Goal: Transaction & Acquisition: Obtain resource

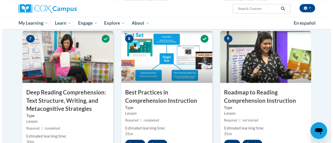
scroll to position [422, 0]
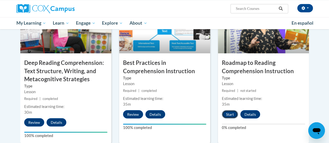
click at [226, 113] on button "Start" at bounding box center [230, 114] width 16 height 8
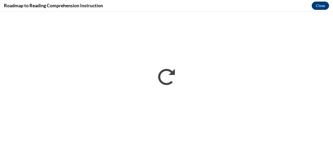
scroll to position [0, 0]
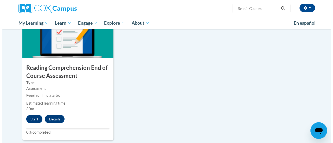
scroll to position [569, 0]
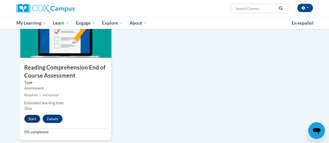
click at [30, 118] on button "Start" at bounding box center [32, 119] width 16 height 8
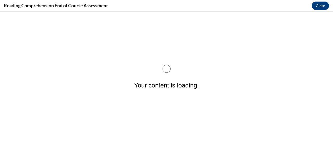
scroll to position [0, 0]
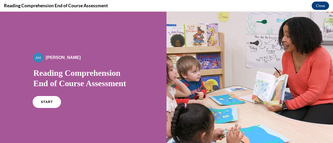
click at [46, 101] on span "START" at bounding box center [47, 102] width 12 height 4
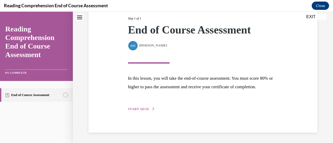
scroll to position [76, 0]
click at [142, 109] on span "START QUIZ" at bounding box center [138, 109] width 21 height 4
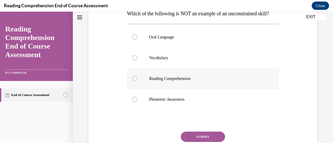
scroll to position [91, 0]
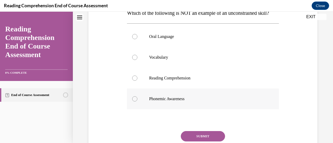
click at [158, 102] on p "Phonemic Awareness" at bounding box center [207, 99] width 117 height 5
click at [137, 102] on input "Phonemic Awareness" at bounding box center [134, 99] width 5 height 5
radio input "true"
click at [157, 81] on p "Reading Comprehension" at bounding box center [207, 78] width 117 height 5
click at [137, 81] on input "Reading Comprehension" at bounding box center [134, 78] width 5 height 5
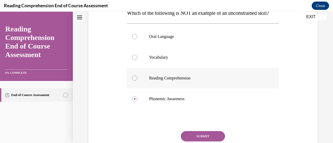
radio input "true"
click at [157, 106] on label "Phonemic Awareness" at bounding box center [203, 99] width 152 height 21
click at [137, 102] on input "Phonemic Awareness" at bounding box center [134, 99] width 5 height 5
radio input "true"
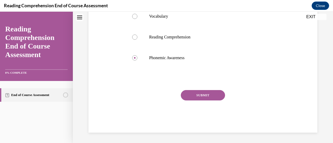
click at [193, 101] on button "SUBMIT" at bounding box center [203, 95] width 44 height 10
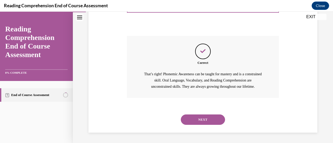
scroll to position [197, 0]
click at [196, 117] on button "NEXT" at bounding box center [203, 120] width 44 height 10
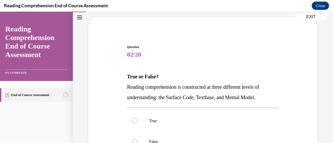
scroll to position [73, 0]
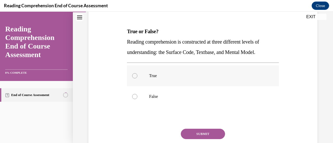
click at [163, 80] on label "True" at bounding box center [203, 76] width 152 height 21
click at [137, 79] on input "True" at bounding box center [134, 75] width 5 height 5
radio input "true"
click at [201, 136] on button "SUBMIT" at bounding box center [203, 134] width 44 height 10
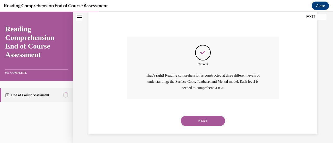
scroll to position [166, 0]
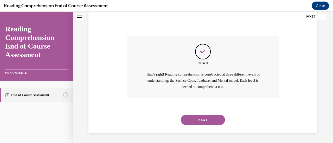
click at [201, 117] on button "NEXT" at bounding box center [203, 120] width 44 height 10
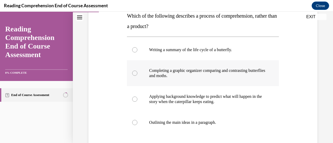
scroll to position [89, 0]
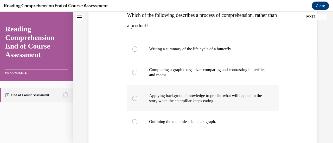
click at [200, 103] on p "Applying background knowledge to predict what will happen in the story when the…" at bounding box center [207, 98] width 117 height 10
click at [137, 101] on input "Applying background knowledge to predict what will happen in the story when the…" at bounding box center [134, 98] width 5 height 5
radio input "true"
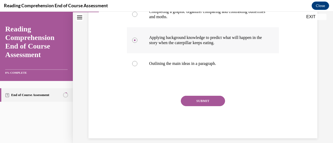
scroll to position [148, 0]
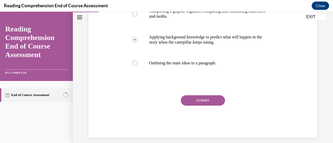
click at [189, 96] on button "SUBMIT" at bounding box center [203, 100] width 44 height 10
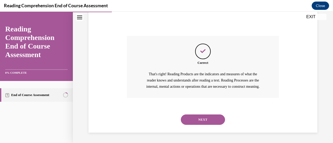
scroll to position [214, 0]
click at [195, 118] on button "NEXT" at bounding box center [203, 120] width 44 height 10
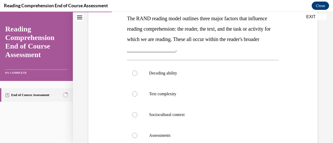
scroll to position [85, 0]
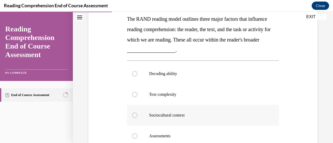
click at [187, 112] on label "Sociocultural context" at bounding box center [203, 115] width 152 height 21
click at [137, 113] on input "Sociocultural context" at bounding box center [134, 115] width 5 height 5
radio input "true"
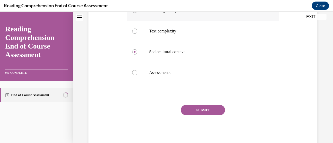
scroll to position [151, 0]
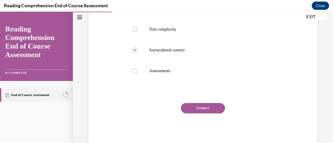
click at [203, 111] on button "SUBMIT" at bounding box center [203, 108] width 44 height 10
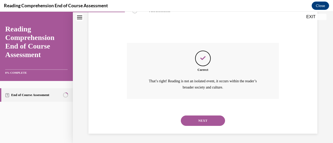
scroll to position [211, 0]
click at [203, 121] on button "NEXT" at bounding box center [203, 120] width 44 height 10
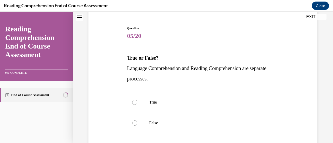
scroll to position [49, 0]
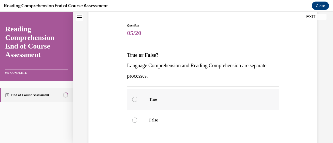
click at [185, 97] on p "True" at bounding box center [207, 99] width 117 height 5
click at [137, 97] on input "True" at bounding box center [134, 99] width 5 height 5
radio input "true"
click at [137, 116] on label "False" at bounding box center [203, 120] width 152 height 21
click at [137, 118] on input "False" at bounding box center [134, 120] width 5 height 5
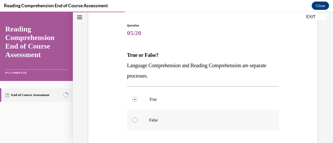
radio input "true"
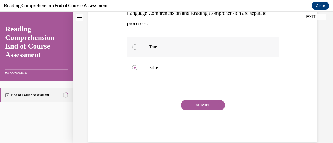
scroll to position [102, 0]
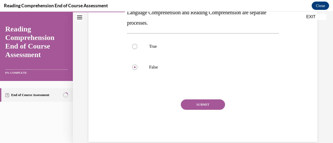
click at [194, 105] on button "SUBMIT" at bounding box center [203, 105] width 44 height 10
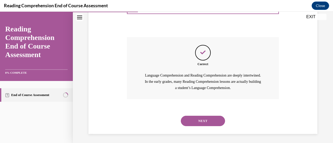
scroll to position [166, 0]
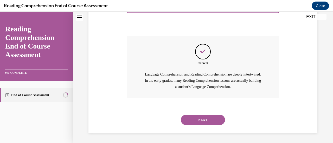
click at [187, 117] on button "NEXT" at bounding box center [203, 120] width 44 height 10
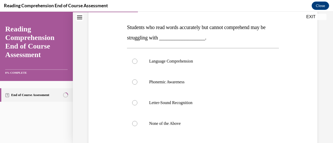
scroll to position [78, 0]
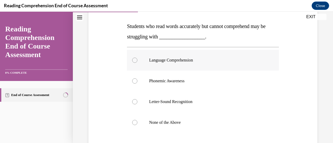
click at [192, 63] on label "Language Comprehension" at bounding box center [203, 60] width 152 height 21
click at [137, 63] on input "Language Comprehension" at bounding box center [134, 60] width 5 height 5
radio input "true"
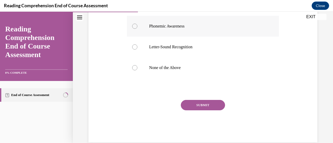
scroll to position [133, 0]
click at [196, 103] on button "SUBMIT" at bounding box center [203, 105] width 44 height 10
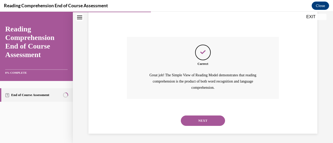
scroll to position [197, 0]
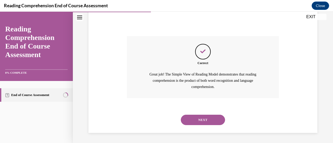
click at [201, 121] on button "NEXT" at bounding box center [203, 120] width 44 height 10
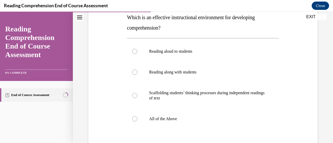
scroll to position [88, 0]
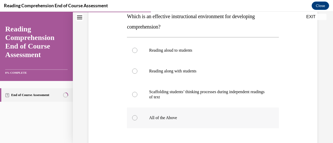
click at [196, 113] on label "All of the Above" at bounding box center [203, 118] width 152 height 21
click at [137, 116] on input "All of the Above" at bounding box center [134, 118] width 5 height 5
radio input "true"
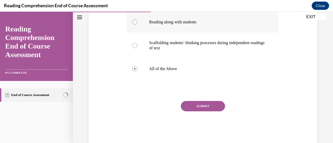
scroll to position [146, 0]
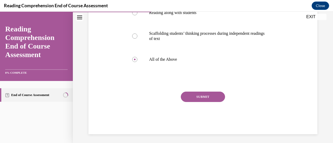
click at [194, 101] on button "SUBMIT" at bounding box center [203, 97] width 44 height 10
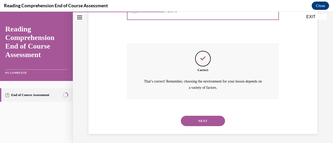
scroll to position [196, 0]
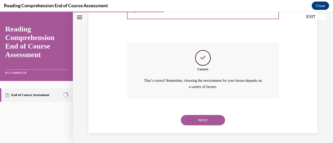
click at [193, 119] on button "NEXT" at bounding box center [203, 120] width 44 height 10
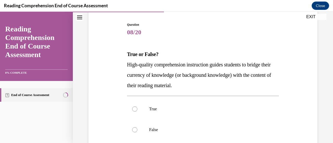
scroll to position [52, 0]
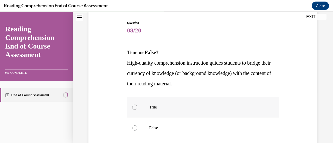
click at [194, 106] on p "True" at bounding box center [207, 107] width 117 height 5
click at [137, 106] on input "True" at bounding box center [134, 107] width 5 height 5
radio input "true"
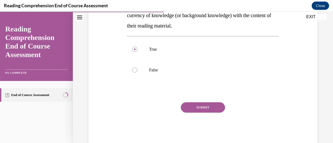
scroll to position [122, 0]
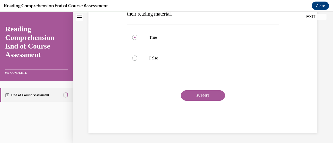
click at [203, 97] on button "SUBMIT" at bounding box center [203, 96] width 44 height 10
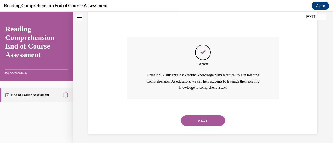
scroll to position [176, 0]
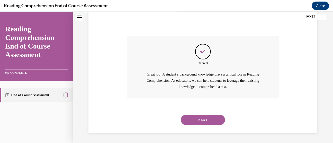
click at [201, 122] on button "NEXT" at bounding box center [203, 120] width 44 height 10
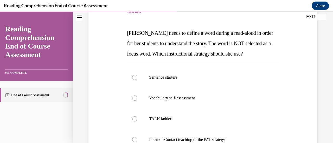
scroll to position [72, 0]
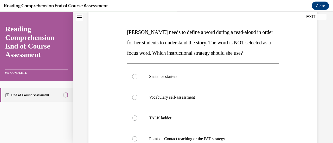
click at [208, 101] on label "Vocabulary self-assessment" at bounding box center [203, 97] width 152 height 21
click at [137, 100] on input "Vocabulary self-assessment" at bounding box center [134, 97] width 5 height 5
radio input "true"
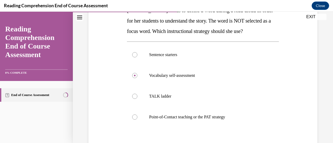
scroll to position [94, 0]
click at [204, 120] on label "Point-of-Contact teaching or the PAT strategy" at bounding box center [203, 117] width 152 height 21
click at [137, 120] on input "Point-of-Contact teaching or the PAT strategy" at bounding box center [134, 116] width 5 height 5
radio input "true"
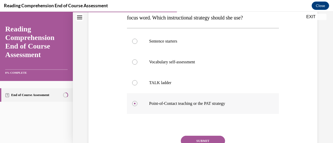
scroll to position [107, 0]
click at [195, 139] on button "SUBMIT" at bounding box center [203, 141] width 44 height 10
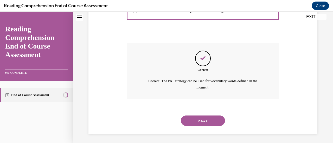
scroll to position [201, 0]
click at [195, 120] on button "NEXT" at bounding box center [203, 120] width 44 height 10
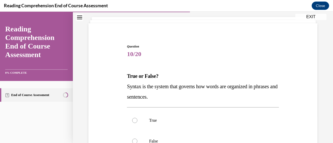
scroll to position [50, 0]
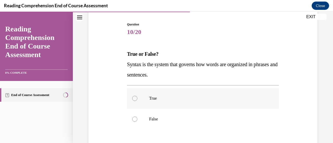
click at [181, 101] on label "True" at bounding box center [203, 98] width 152 height 21
click at [137, 101] on input "True" at bounding box center [134, 98] width 5 height 5
radio input "true"
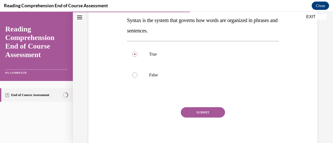
click at [200, 115] on button "SUBMIT" at bounding box center [203, 112] width 44 height 10
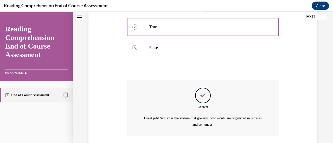
scroll to position [159, 0]
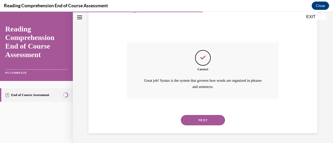
click at [203, 120] on button "NEXT" at bounding box center [203, 120] width 44 height 10
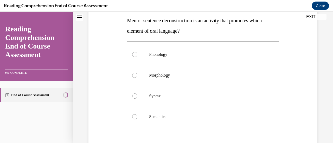
scroll to position [86, 0]
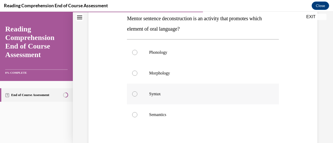
click at [219, 98] on label "Syntax" at bounding box center [203, 94] width 152 height 21
click at [137, 97] on input "Syntax" at bounding box center [134, 94] width 5 height 5
radio input "true"
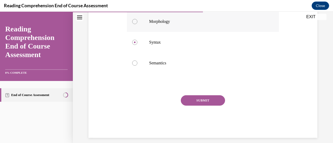
scroll to position [143, 0]
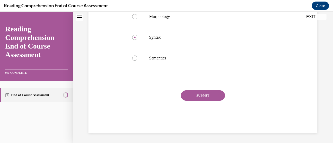
click at [196, 96] on button "SUBMIT" at bounding box center [203, 96] width 44 height 10
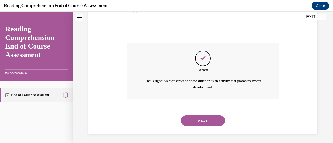
scroll to position [191, 0]
click at [202, 121] on button "NEXT" at bounding box center [203, 120] width 44 height 10
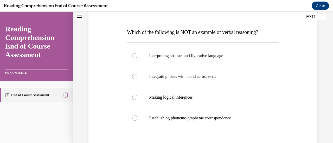
scroll to position [73, 0]
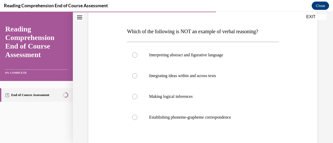
click at [202, 121] on label "Establishing phoneme-grapheme correspondence" at bounding box center [203, 117] width 152 height 21
click at [137, 120] on input "Establishing phoneme-grapheme correspondence" at bounding box center [134, 117] width 5 height 5
radio input "true"
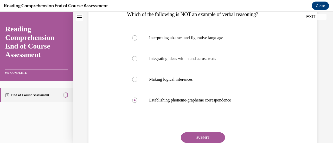
click at [198, 137] on button "SUBMIT" at bounding box center [203, 138] width 44 height 10
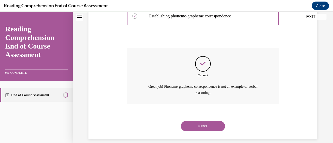
scroll to position [180, 0]
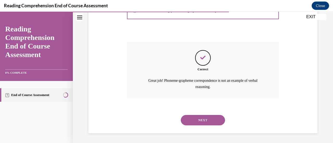
click at [192, 118] on button "NEXT" at bounding box center [203, 120] width 44 height 10
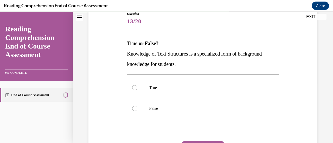
scroll to position [61, 0]
click at [186, 92] on label "True" at bounding box center [203, 87] width 152 height 21
click at [137, 90] on input "True" at bounding box center [134, 87] width 5 height 5
radio input "true"
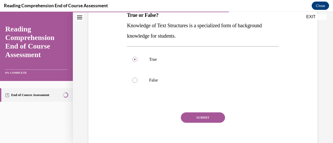
click at [195, 116] on button "SUBMIT" at bounding box center [203, 118] width 44 height 10
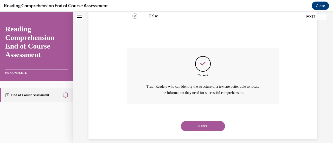
scroll to position [159, 0]
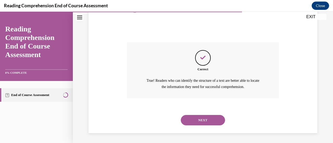
click at [199, 118] on button "NEXT" at bounding box center [203, 120] width 44 height 10
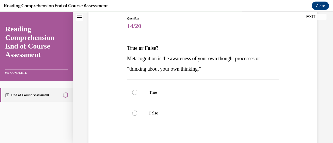
scroll to position [56, 0]
click at [181, 93] on p "True" at bounding box center [207, 92] width 117 height 5
click at [137, 93] on input "True" at bounding box center [134, 92] width 5 height 5
radio input "true"
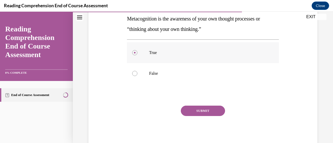
scroll to position [111, 0]
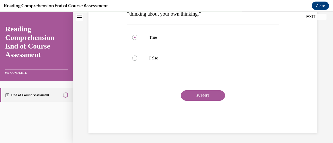
click at [199, 93] on button "SUBMIT" at bounding box center [203, 96] width 44 height 10
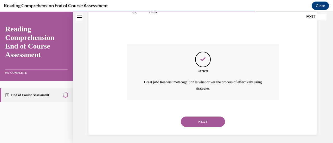
scroll to position [159, 0]
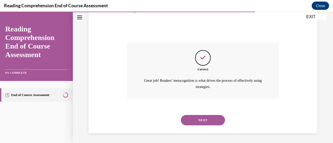
click at [201, 120] on button "NEXT" at bounding box center [203, 120] width 44 height 10
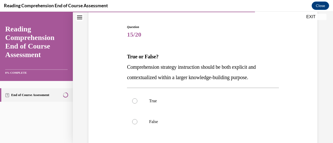
scroll to position [50, 0]
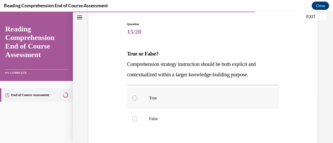
click at [191, 101] on p "True" at bounding box center [207, 98] width 117 height 5
click at [137, 101] on input "True" at bounding box center [134, 98] width 5 height 5
radio input "true"
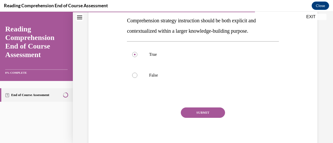
click at [194, 112] on button "SUBMIT" at bounding box center [203, 113] width 44 height 10
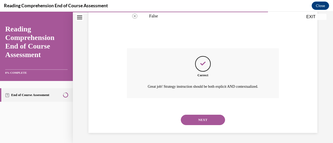
scroll to position [159, 0]
click at [202, 118] on button "NEXT" at bounding box center [203, 120] width 44 height 10
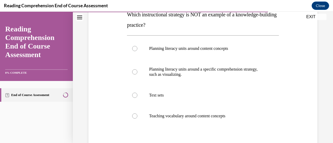
scroll to position [90, 0]
click at [202, 118] on p "Teaching vocabulary around content concepts" at bounding box center [207, 115] width 117 height 5
click at [137, 118] on input "Teaching vocabulary around content concepts" at bounding box center [134, 115] width 5 height 5
radio input "true"
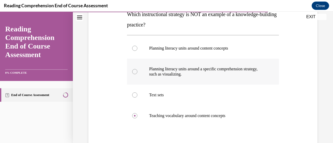
click at [180, 74] on p "Planning literacy units around a specific comprehension strategy, such as visua…" at bounding box center [207, 72] width 117 height 10
click at [137, 74] on input "Planning literacy units around a specific comprehension strategy, such as visua…" at bounding box center [134, 71] width 5 height 5
radio input "true"
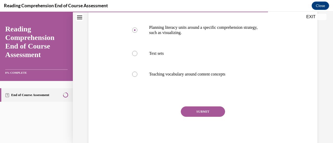
click at [205, 109] on button "SUBMIT" at bounding box center [203, 112] width 44 height 10
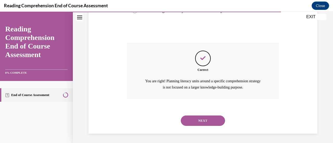
scroll to position [196, 0]
click at [205, 121] on button "NEXT" at bounding box center [203, 120] width 44 height 10
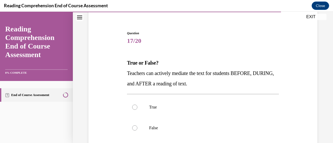
scroll to position [43, 0]
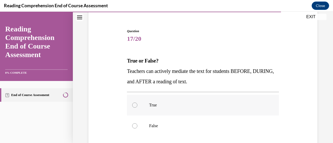
click at [153, 100] on label "True" at bounding box center [203, 105] width 152 height 21
click at [137, 103] on input "True" at bounding box center [134, 105] width 5 height 5
radio input "true"
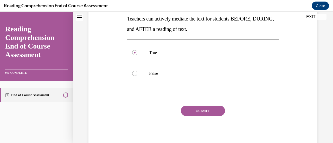
scroll to position [96, 0]
click at [187, 112] on button "SUBMIT" at bounding box center [203, 111] width 44 height 10
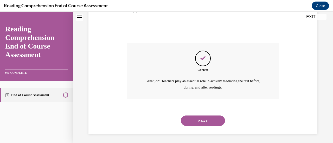
scroll to position [159, 0]
click at [195, 119] on button "NEXT" at bounding box center [203, 120] width 44 height 10
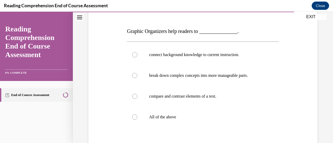
scroll to position [73, 0]
click at [185, 113] on label "All of the above" at bounding box center [203, 117] width 152 height 21
click at [137, 114] on input "All of the above" at bounding box center [134, 116] width 5 height 5
radio input "true"
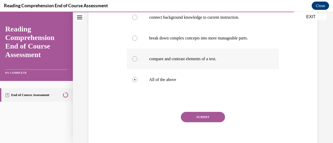
scroll to position [113, 0]
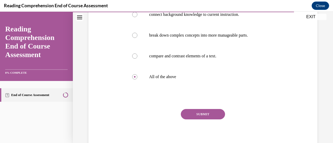
click at [188, 113] on button "SUBMIT" at bounding box center [203, 114] width 44 height 10
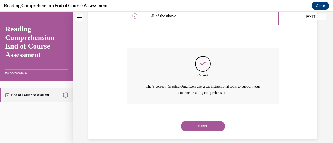
scroll to position [180, 0]
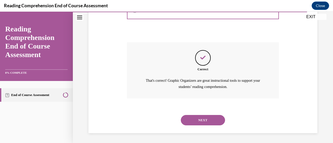
click at [194, 119] on button "NEXT" at bounding box center [203, 120] width 44 height 10
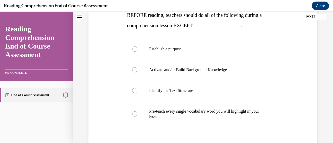
scroll to position [90, 0]
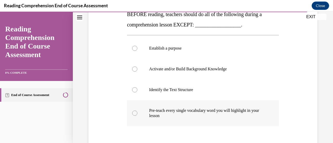
click at [200, 112] on p "Pre-teach every single vocabulary word you will highlight in your lesson" at bounding box center [207, 113] width 117 height 10
click at [137, 112] on input "Pre-teach every single vocabulary word you will highlight in your lesson" at bounding box center [134, 113] width 5 height 5
radio input "true"
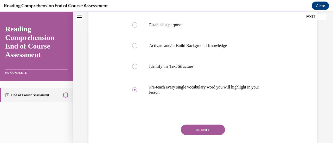
click at [192, 127] on button "SUBMIT" at bounding box center [203, 130] width 44 height 10
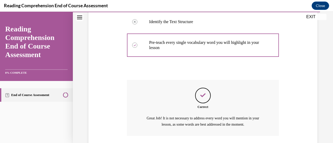
scroll to position [196, 0]
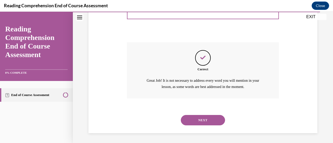
click at [201, 119] on button "NEXT" at bounding box center [203, 120] width 44 height 10
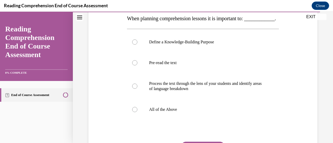
scroll to position [86, 0]
click at [193, 116] on label "All of the Above" at bounding box center [203, 109] width 152 height 21
click at [137, 112] on input "All of the Above" at bounding box center [134, 109] width 5 height 5
radio input "true"
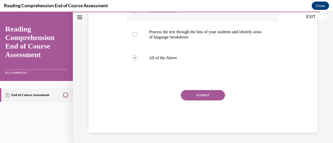
scroll to position [148, 0]
click at [204, 94] on button "SUBMIT" at bounding box center [203, 95] width 44 height 10
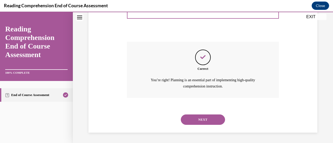
scroll to position [196, 0]
click at [197, 122] on button "NEXT" at bounding box center [203, 120] width 44 height 10
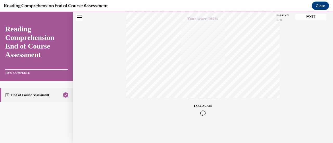
scroll to position [135, 0]
click at [311, 16] on button "EXIT" at bounding box center [310, 17] width 31 height 6
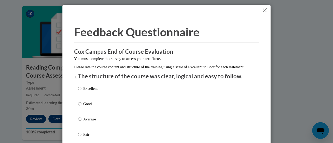
click at [81, 108] on label "Good" at bounding box center [88, 108] width 20 height 14
click at [81, 107] on input "Good" at bounding box center [79, 104] width 3 height 6
radio input "true"
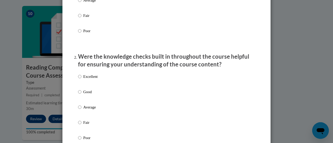
scroll to position [121, 0]
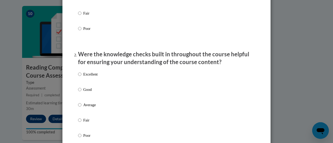
click at [83, 93] on p "Good" at bounding box center [90, 90] width 14 height 6
click at [81, 93] on input "Good" at bounding box center [79, 90] width 3 height 6
radio input "true"
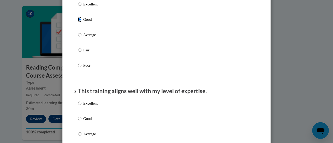
scroll to position [222, 0]
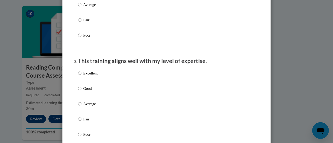
click at [83, 92] on p "Good" at bounding box center [90, 89] width 14 height 6
click at [81, 92] on input "Good" at bounding box center [79, 89] width 3 height 6
radio input "true"
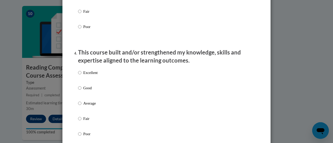
scroll to position [330, 0]
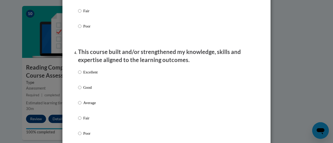
click at [83, 91] on p "Good" at bounding box center [90, 88] width 14 height 6
click at [81, 91] on input "Good" at bounding box center [79, 88] width 3 height 6
radio input "true"
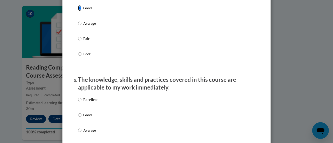
scroll to position [441, 0]
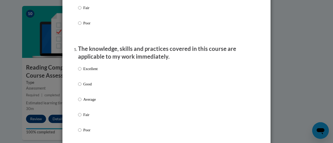
click at [83, 92] on label "Good" at bounding box center [88, 88] width 20 height 14
click at [81, 87] on input "Good" at bounding box center [79, 84] width 3 height 6
radio input "true"
click at [83, 92] on label "Good" at bounding box center [88, 88] width 20 height 14
click at [81, 87] on input "Good" at bounding box center [79, 84] width 3 height 6
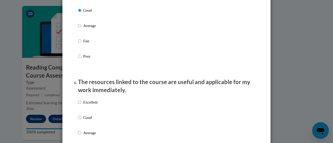
scroll to position [550, 0]
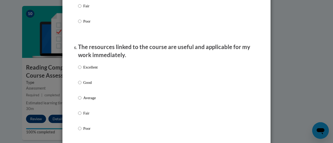
click at [84, 86] on p "Good" at bounding box center [90, 83] width 14 height 6
click at [81, 86] on input "Good" at bounding box center [79, 83] width 3 height 6
radio input "true"
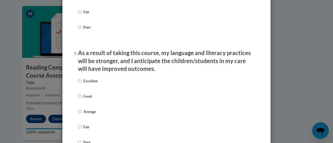
scroll to position [652, 0]
click at [83, 99] on p "Good" at bounding box center [90, 96] width 14 height 6
click at [81, 99] on input "Good" at bounding box center [79, 96] width 3 height 6
radio input "true"
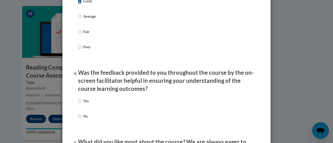
scroll to position [766, 0]
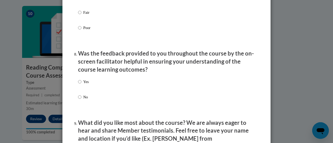
click at [83, 85] on p "Yes" at bounding box center [85, 82] width 5 height 6
click at [81, 85] on input "Yes" at bounding box center [79, 82] width 3 height 6
radio input "true"
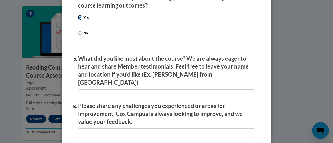
scroll to position [831, 0]
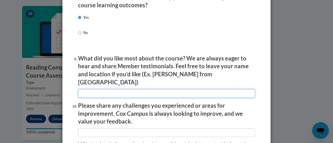
click at [89, 89] on input "textbox" at bounding box center [166, 93] width 177 height 9
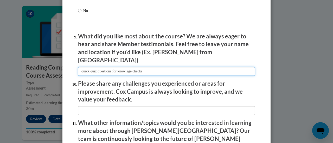
scroll to position [857, 0]
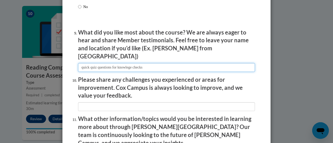
type input "quick quiz questions for knowlege checks"
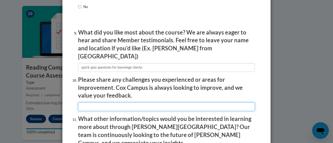
click at [93, 102] on input "textbox" at bounding box center [166, 106] width 177 height 9
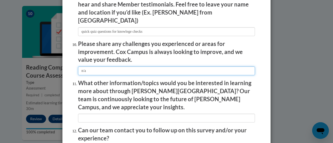
scroll to position [894, 0]
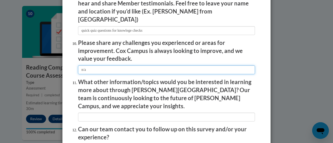
type input "n/a"
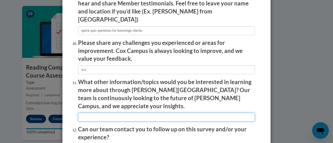
click at [94, 113] on input "textbox" at bounding box center [166, 117] width 177 height 9
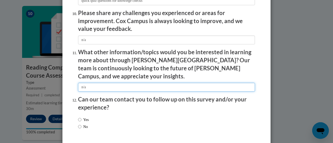
scroll to position [931, 0]
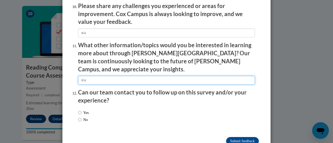
type input "n/a"
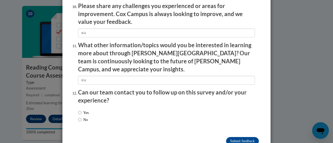
click at [88, 117] on label "No" at bounding box center [83, 120] width 10 height 6
click at [81, 117] on input "No" at bounding box center [79, 120] width 3 height 6
radio input "true"
click at [243, 137] on input "Submit feedback" at bounding box center [242, 141] width 33 height 8
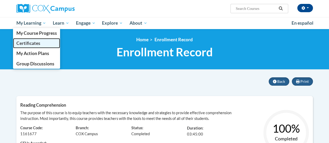
click at [36, 44] on span "Certificates" at bounding box center [28, 43] width 24 height 5
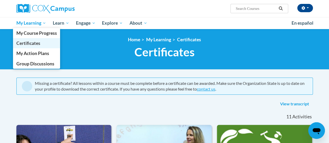
click at [33, 41] on span "Certificates" at bounding box center [28, 43] width 24 height 5
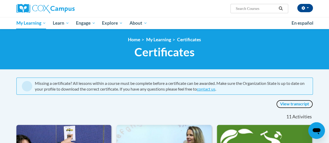
click at [300, 102] on link "View transcript" at bounding box center [294, 104] width 37 height 8
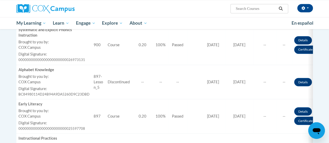
scroll to position [427, 0]
click at [201, 91] on td "Date Completed 10/06/2024" at bounding box center [213, 82] width 25 height 34
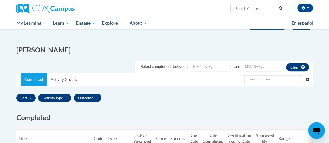
scroll to position [0, 0]
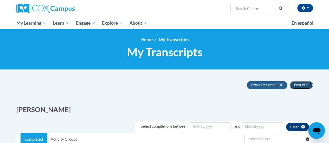
click at [298, 83] on span "Print PDF" at bounding box center [301, 85] width 15 height 4
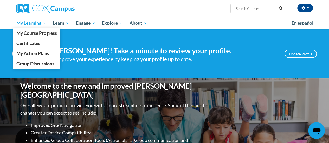
click at [29, 23] on span "My Learning" at bounding box center [31, 23] width 30 height 6
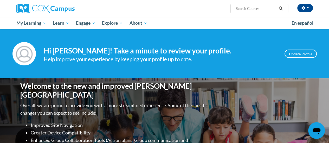
click at [76, 39] on div "Your profile Hi [PERSON_NAME]! Take a minute to review your profile. Help impro…" at bounding box center [164, 53] width 329 height 49
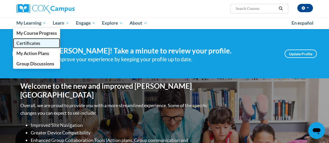
click at [30, 44] on span "Certificates" at bounding box center [28, 43] width 24 height 5
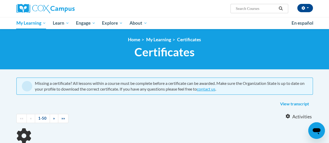
click at [184, 1] on div "Jessica Underkofler (America/Chicago UTC-05:00) My Profile Inbox My Transcripts…" at bounding box center [215, 6] width 203 height 13
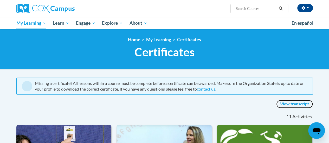
click at [286, 103] on link "View transcript" at bounding box center [294, 104] width 37 height 8
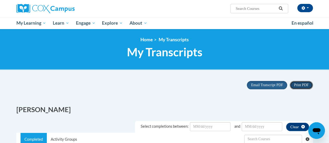
click at [302, 85] on span "Print PDF" at bounding box center [301, 85] width 15 height 4
click at [258, 88] on button "Email Transcript PDF" at bounding box center [267, 85] width 40 height 8
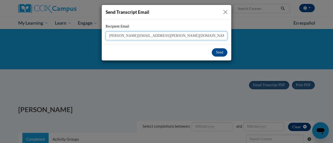
type input "[PERSON_NAME][EMAIL_ADDRESS][PERSON_NAME][DOMAIN_NAME]"
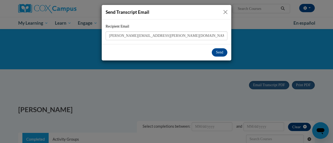
click at [329, 78] on div "Send Transcript Email Recipient Email [PERSON_NAME][EMAIL_ADDRESS][PERSON_NAME]…" at bounding box center [166, 71] width 333 height 143
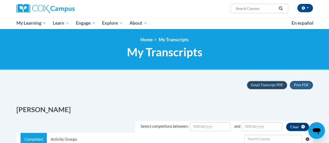
click at [257, 85] on span "Email Transcript PDF" at bounding box center [267, 85] width 32 height 4
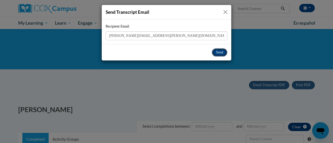
click at [220, 48] on button "Send" at bounding box center [220, 52] width 16 height 8
click at [217, 49] on button "Send" at bounding box center [220, 52] width 16 height 8
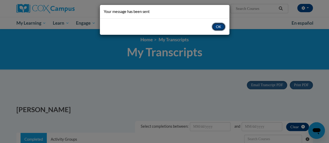
click at [219, 27] on button "OK" at bounding box center [219, 27] width 14 height 8
